Goal: Task Accomplishment & Management: Use online tool/utility

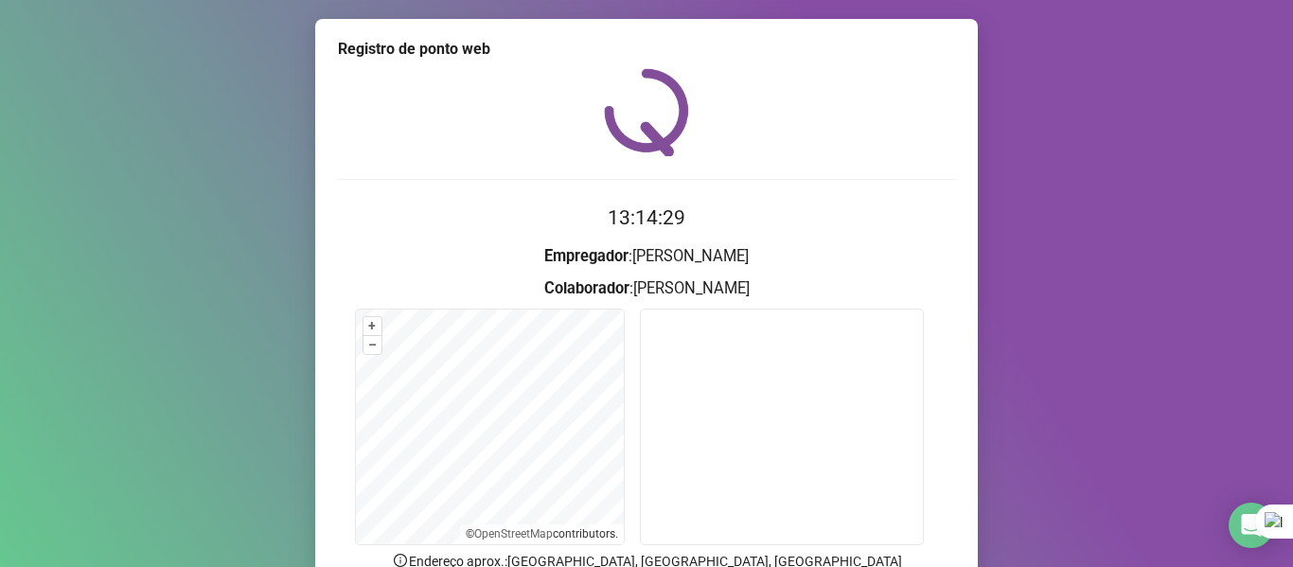
scroll to position [172, 0]
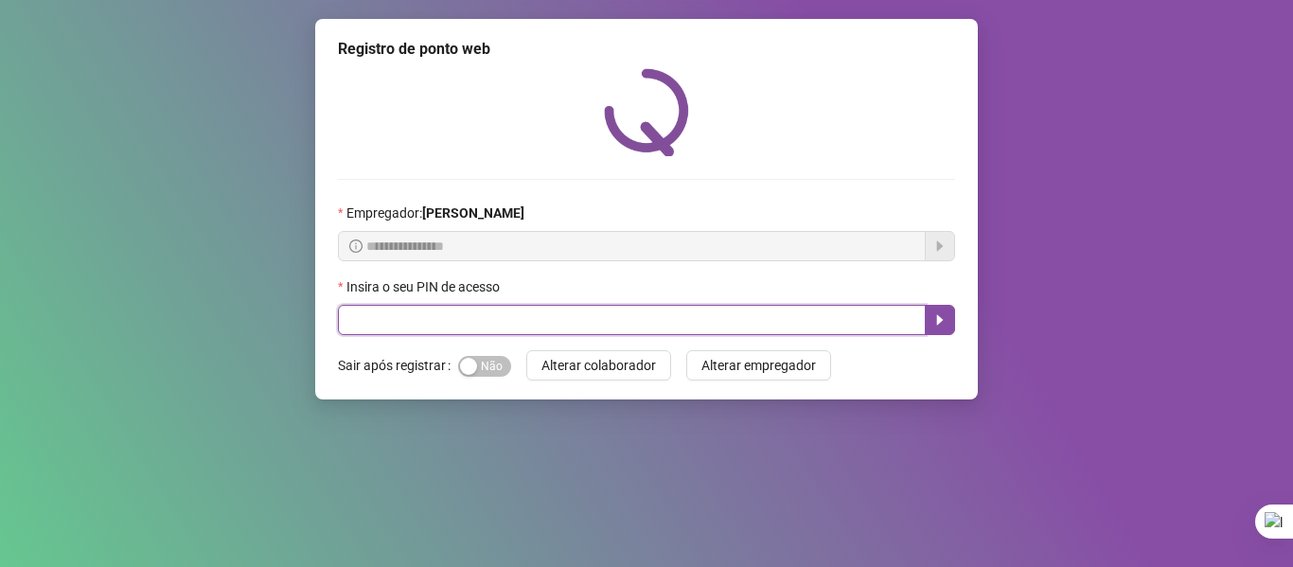
click at [553, 316] on input "text" at bounding box center [632, 320] width 588 height 30
type input "*****"
click at [937, 325] on icon "caret-right" at bounding box center [940, 320] width 7 height 10
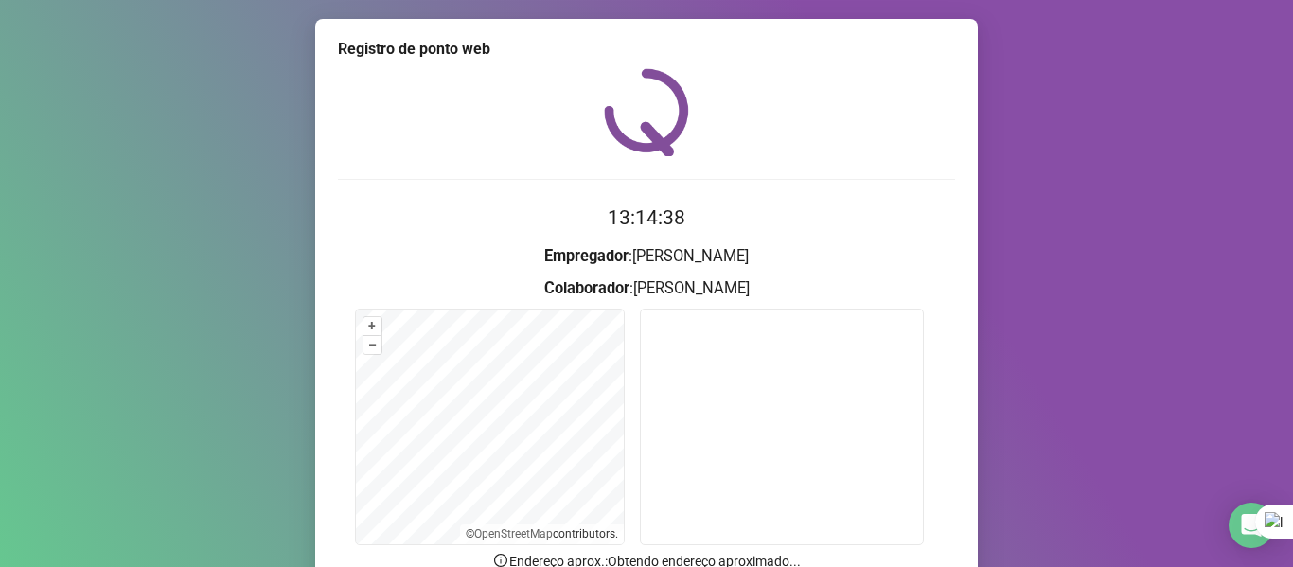
scroll to position [172, 0]
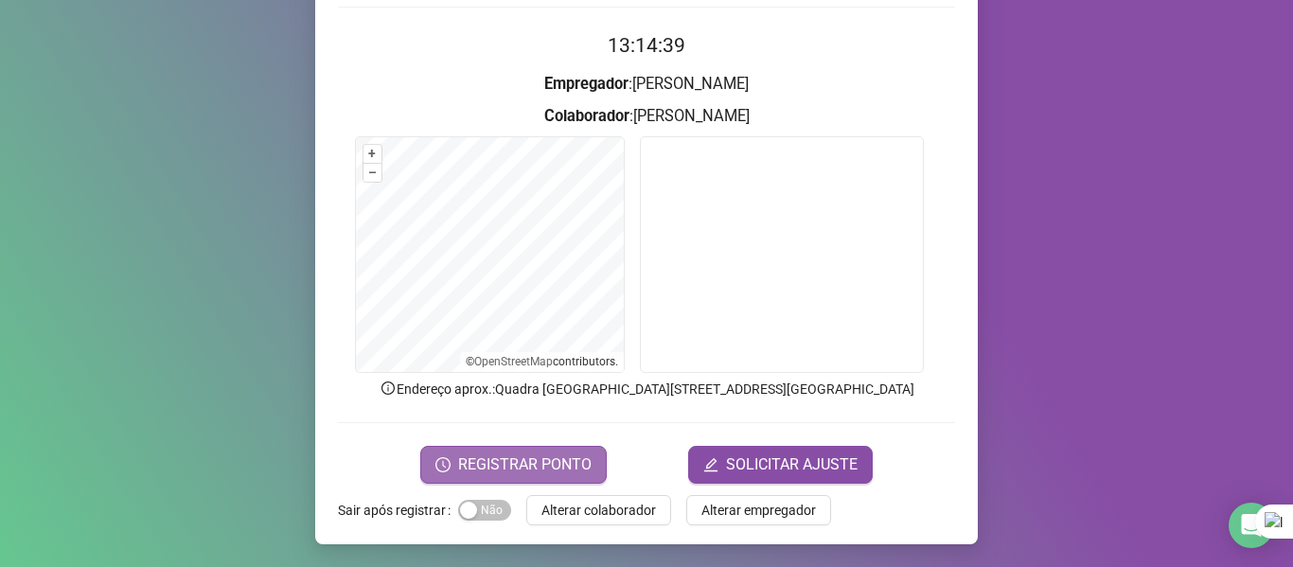
click at [452, 452] on button "REGISTRAR PONTO" at bounding box center [513, 465] width 186 height 38
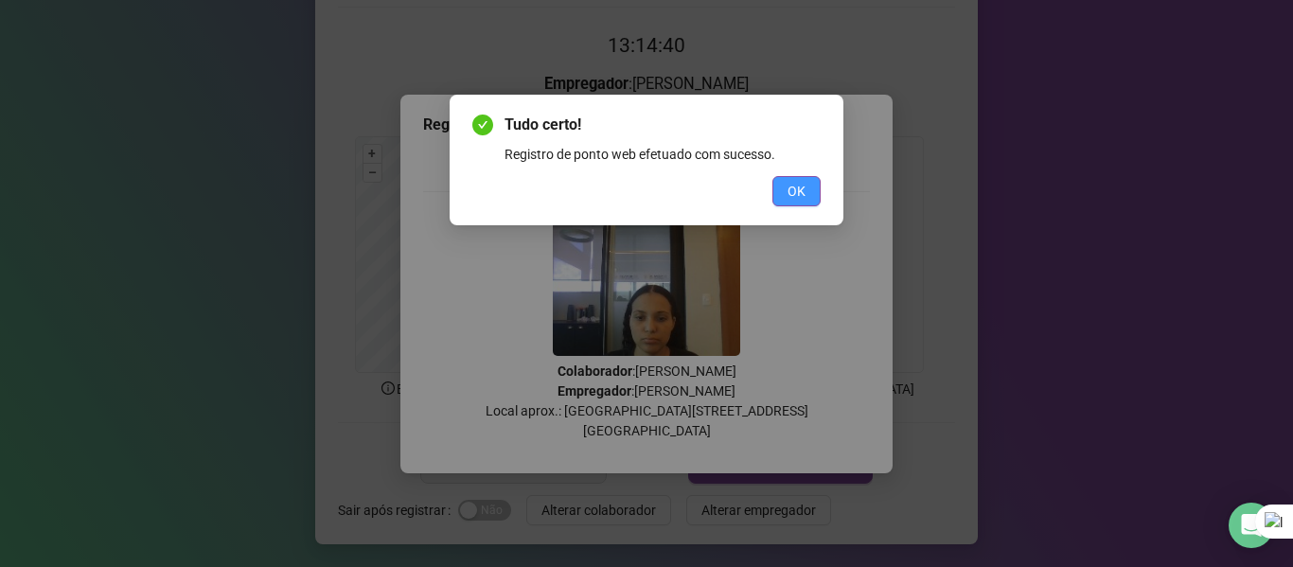
click at [804, 181] on span "OK" at bounding box center [797, 191] width 18 height 21
